Goal: Find specific page/section: Find specific page/section

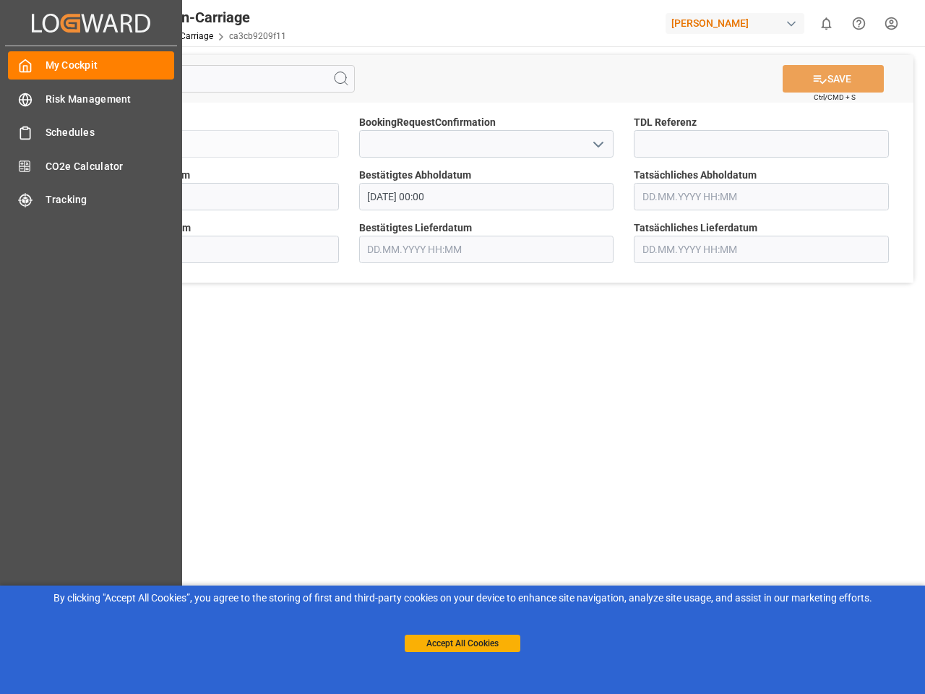
click at [463, 347] on main "SAVE Ctrl/CMD + S Sendung QKA25-010950 BookingRequestConfirmation TDL Referenz …" at bounding box center [487, 366] width 872 height 640
click at [0, 0] on icon "Created by potrace 1.15, written by [PERSON_NAME] [DATE]-[DATE]" at bounding box center [0, 0] width 0 height 0
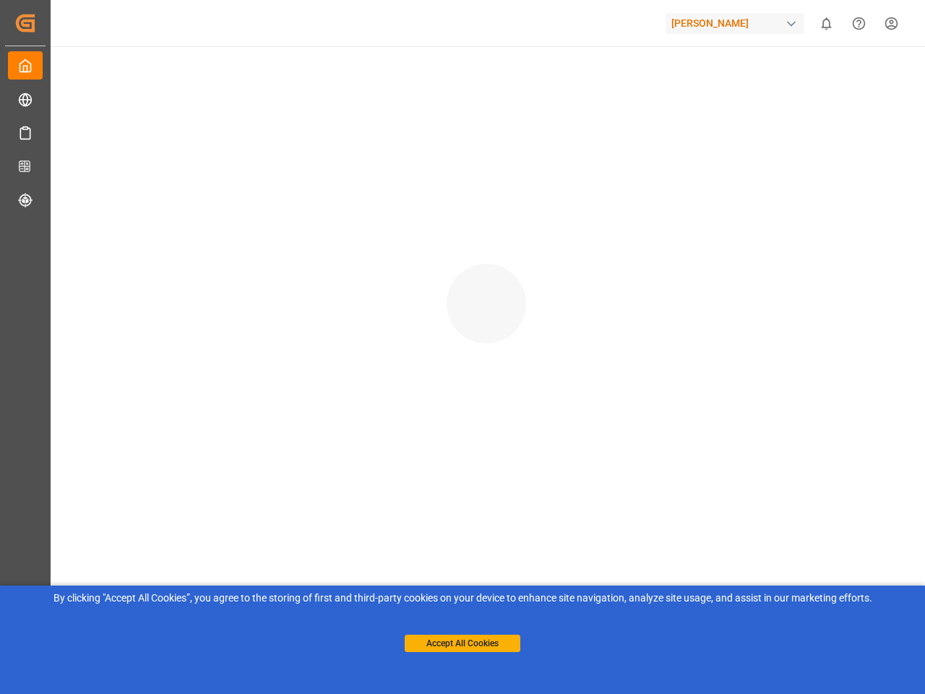
click at [738, 23] on div "[PERSON_NAME]" at bounding box center [735, 23] width 139 height 21
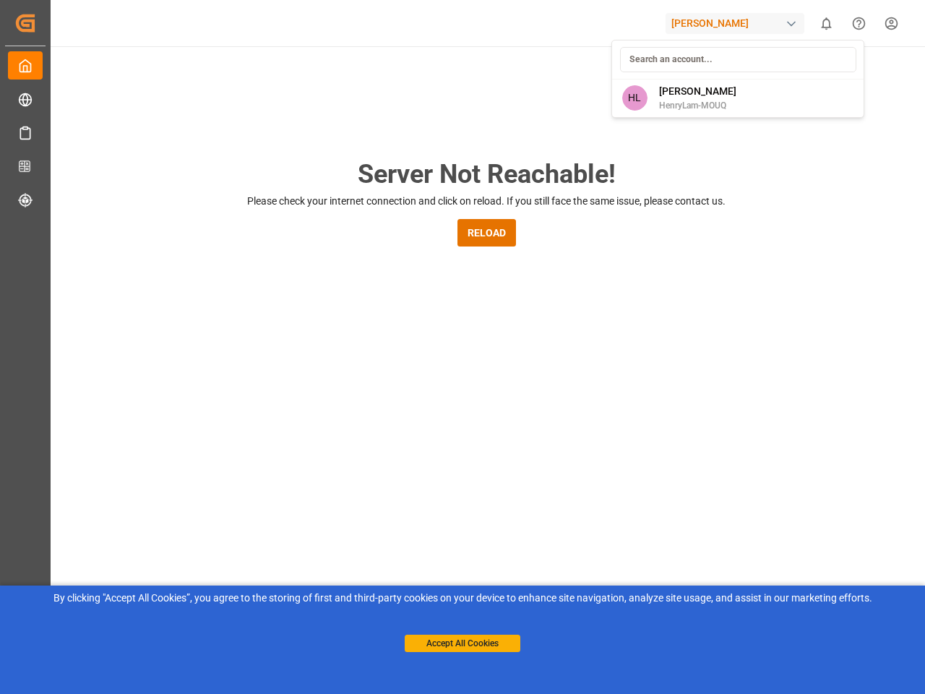
click at [826, 23] on html "Created by potrace 1.15, written by [PERSON_NAME] [DATE]-[DATE] Created by potr…" at bounding box center [462, 347] width 925 height 694
click at [859, 23] on icon "Help Center" at bounding box center [858, 23] width 15 height 15
click at [341, 79] on div "Server Not Reachable! Please check your internet connection and click on reload…" at bounding box center [486, 553] width 877 height 1014
click at [833, 79] on div "Server Not Reachable! Please check your internet connection and click on reload…" at bounding box center [486, 553] width 877 height 1014
click at [598, 144] on div "Server Not Reachable! Please check your internet connection and click on reload…" at bounding box center [486, 553] width 877 height 1014
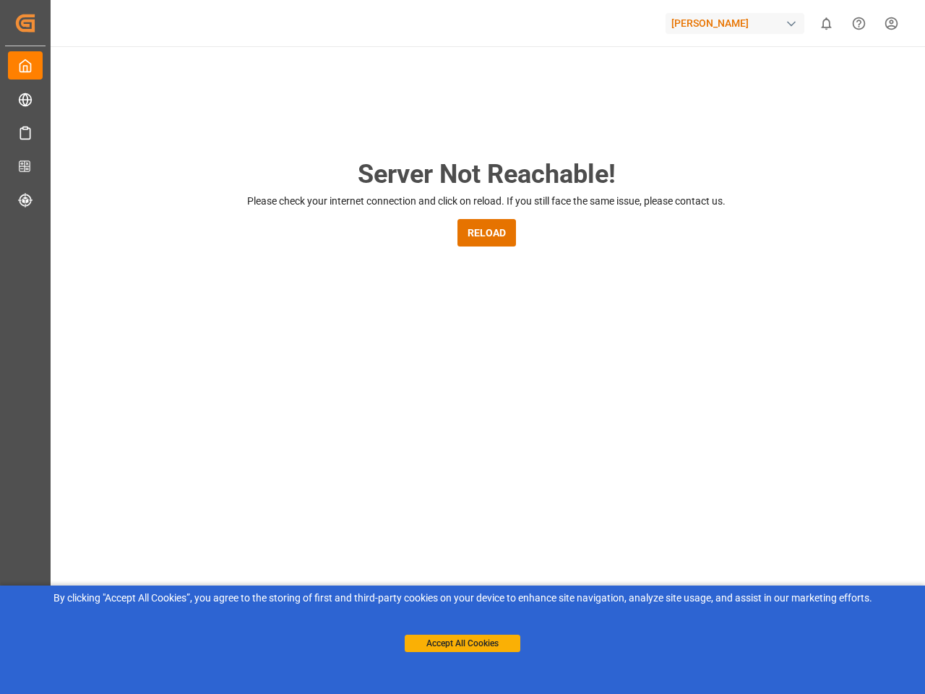
click at [463, 643] on button "Accept All Cookies" at bounding box center [463, 643] width 116 height 17
